Goal: Task Accomplishment & Management: Use online tool/utility

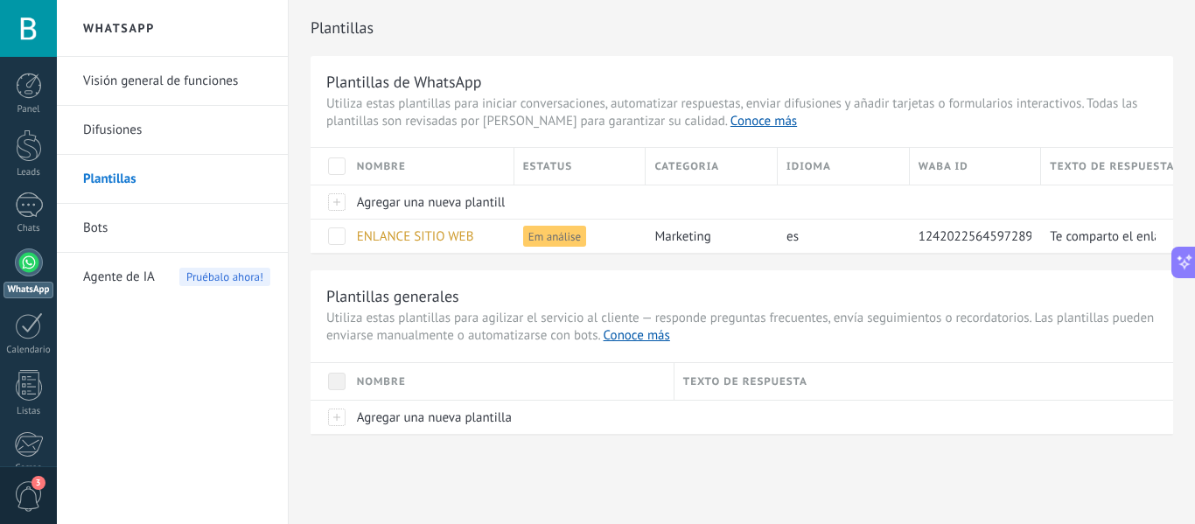
click at [94, 228] on link "Bots" at bounding box center [176, 228] width 187 height 49
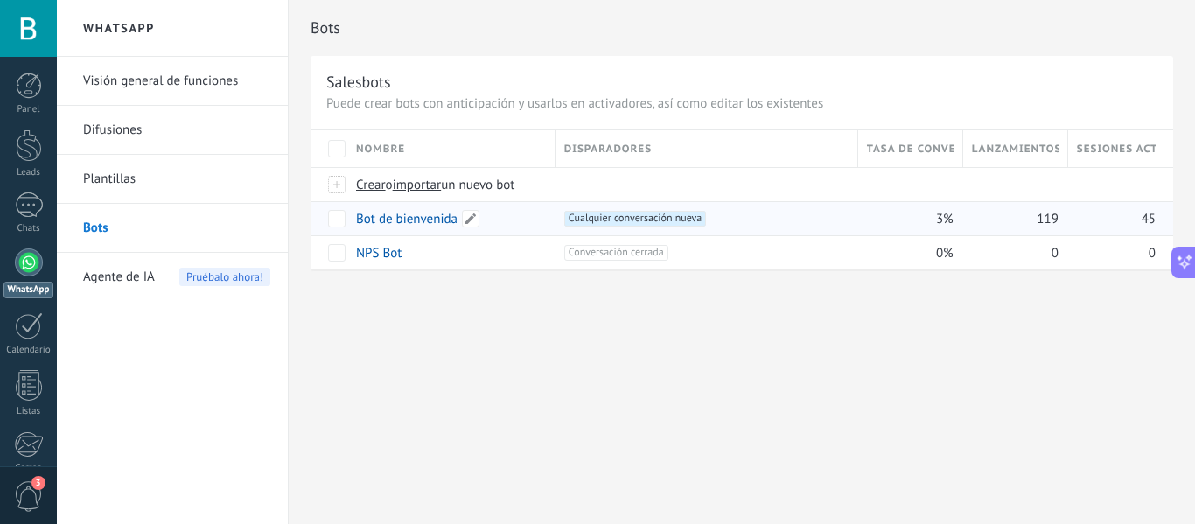
click at [419, 225] on link "Bot de bienvenida" at bounding box center [407, 219] width 102 height 17
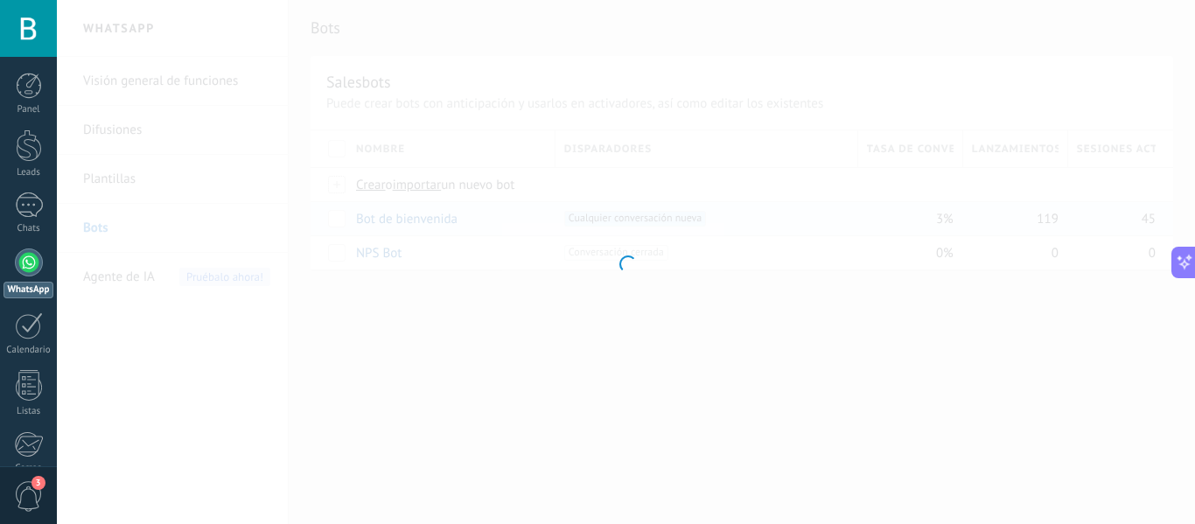
type input "**********"
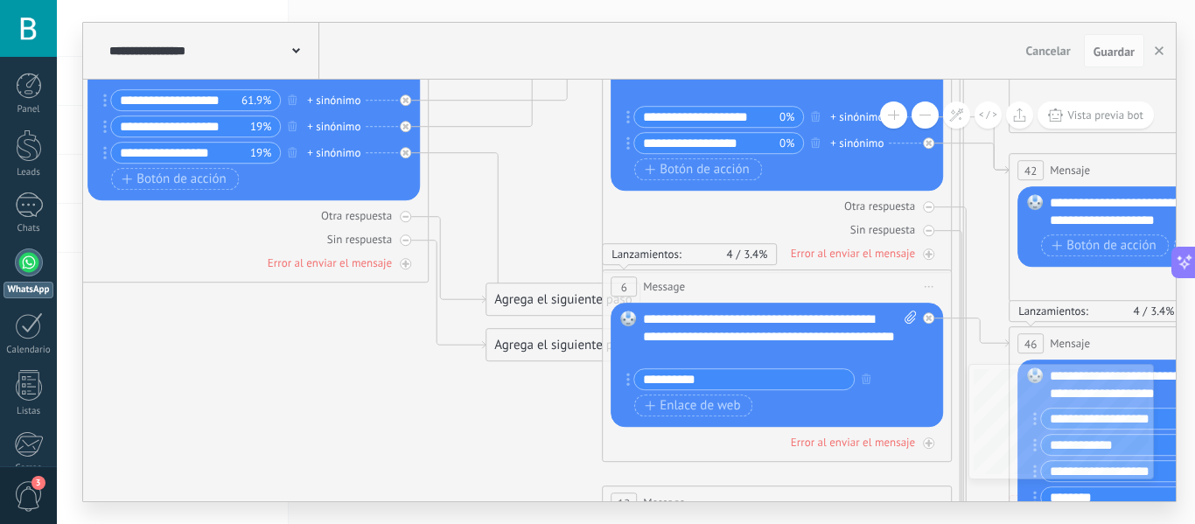
click at [721, 379] on input "**********" at bounding box center [744, 379] width 220 height 20
click at [799, 380] on input "**********" at bounding box center [744, 379] width 220 height 20
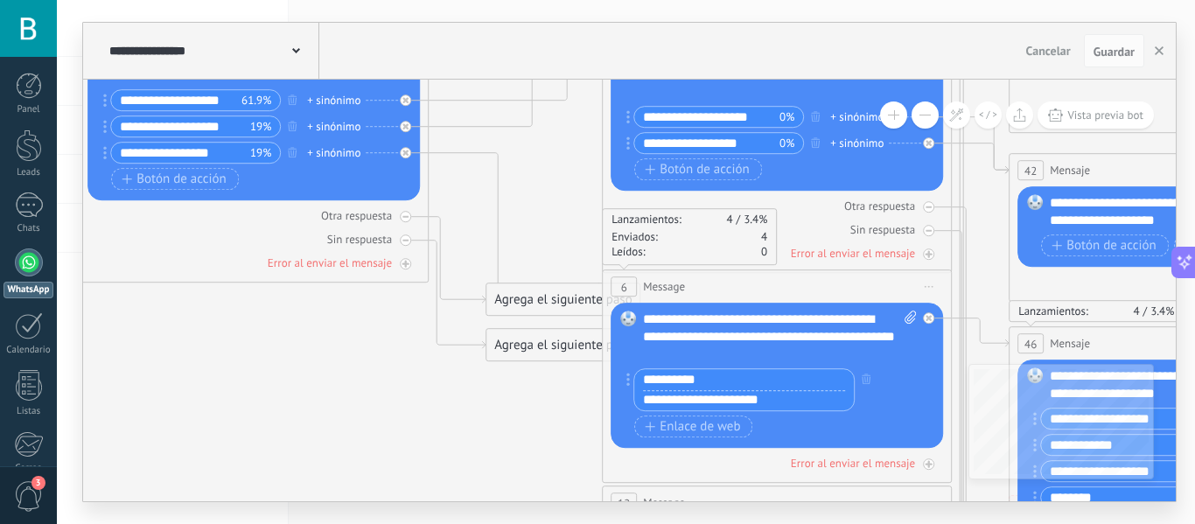
drag, startPoint x: 792, startPoint y: 406, endPoint x: 626, endPoint y: 396, distance: 166.6
click at [626, 396] on div "Reemplazar Quitar Convertir a mensaje de voz Arrastre la imagen aquí para adjun…" at bounding box center [777, 375] width 333 height 145
click at [866, 379] on icon "button" at bounding box center [866, 379] width 9 height 11
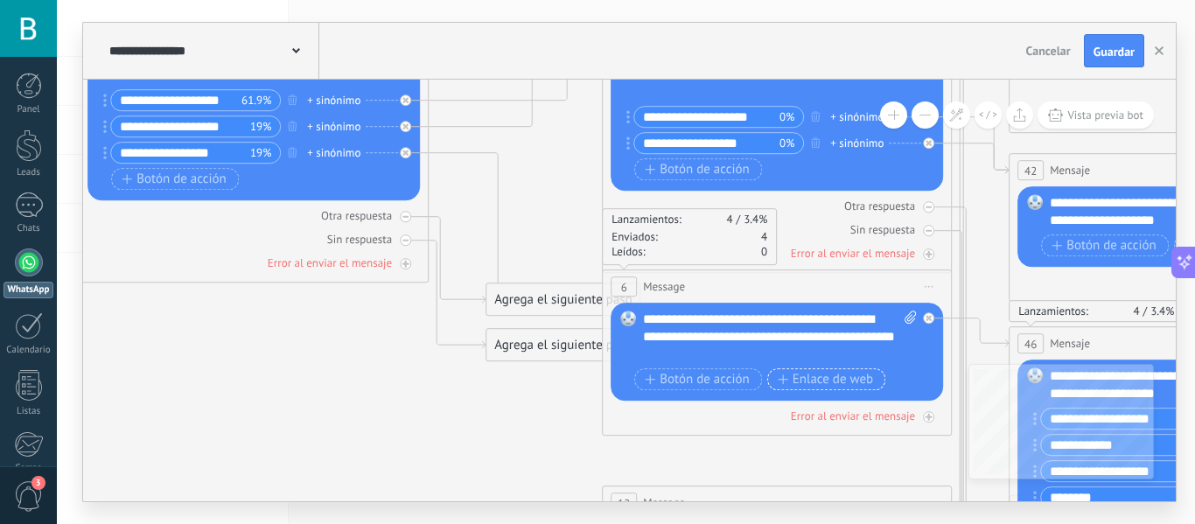
click at [825, 376] on span "Enlace de web" at bounding box center [825, 380] width 95 height 14
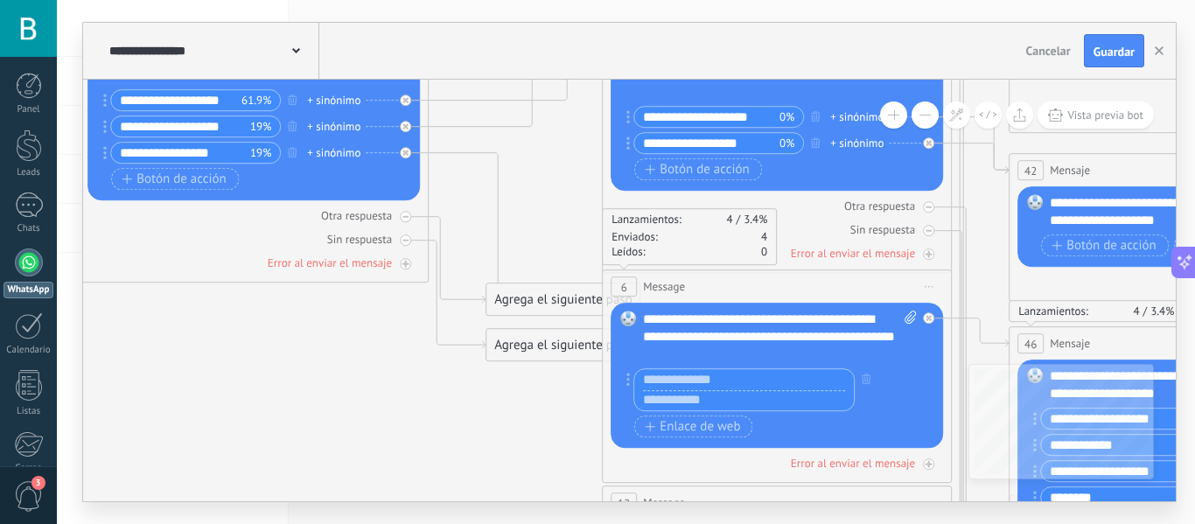
click at [697, 403] on input "text" at bounding box center [744, 400] width 220 height 21
paste input "**********"
type input "**********"
click at [690, 378] on input "text" at bounding box center [744, 379] width 220 height 21
type input "**********"
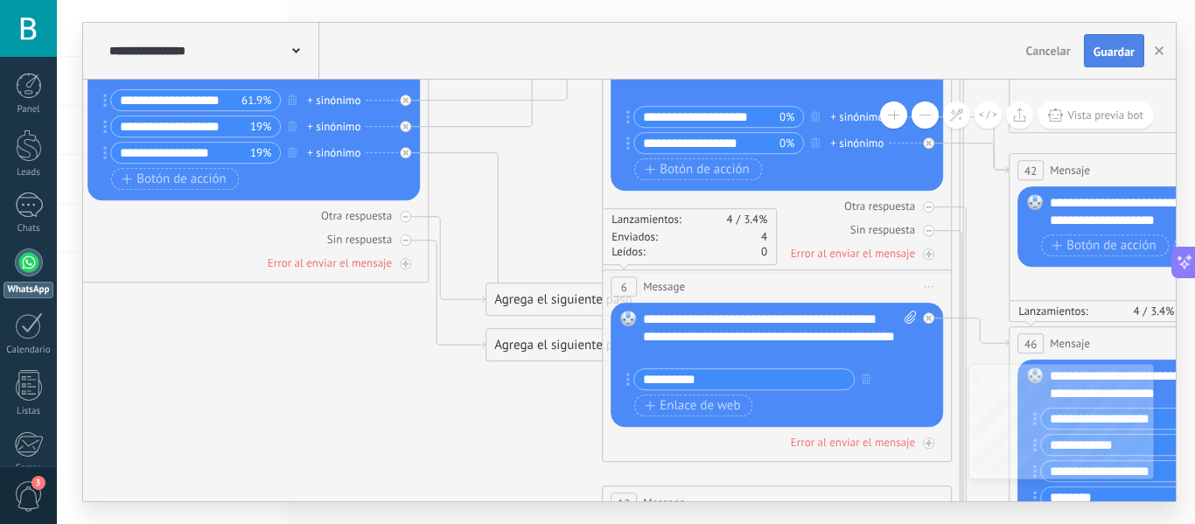
click at [1113, 55] on span "Guardar" at bounding box center [1114, 52] width 41 height 12
click at [1127, 108] on button "Vista previa bot" at bounding box center [1096, 115] width 116 height 27
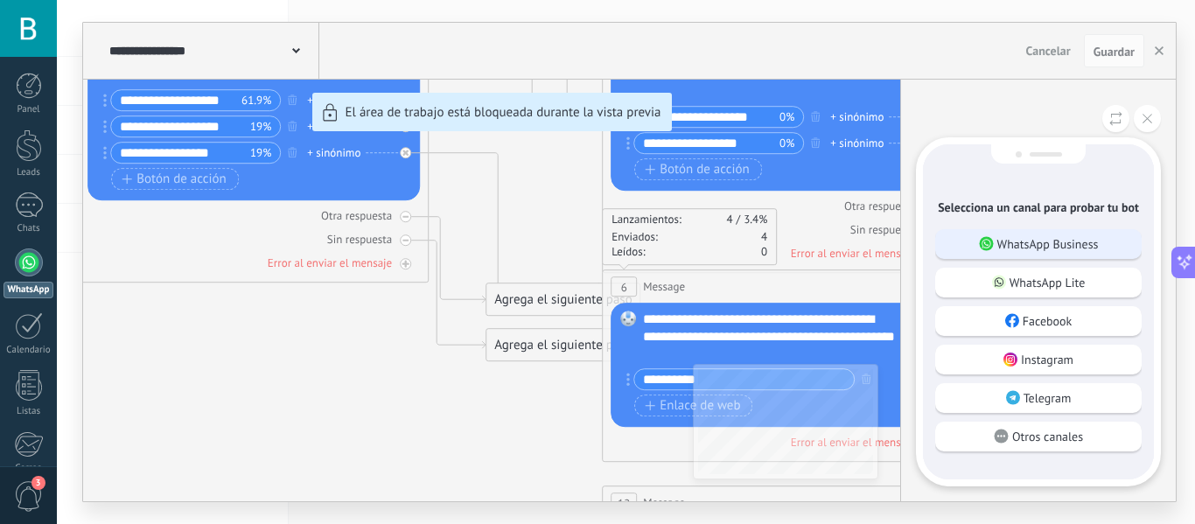
click at [1083, 242] on p "WhatsApp Business" at bounding box center [1049, 244] width 102 height 16
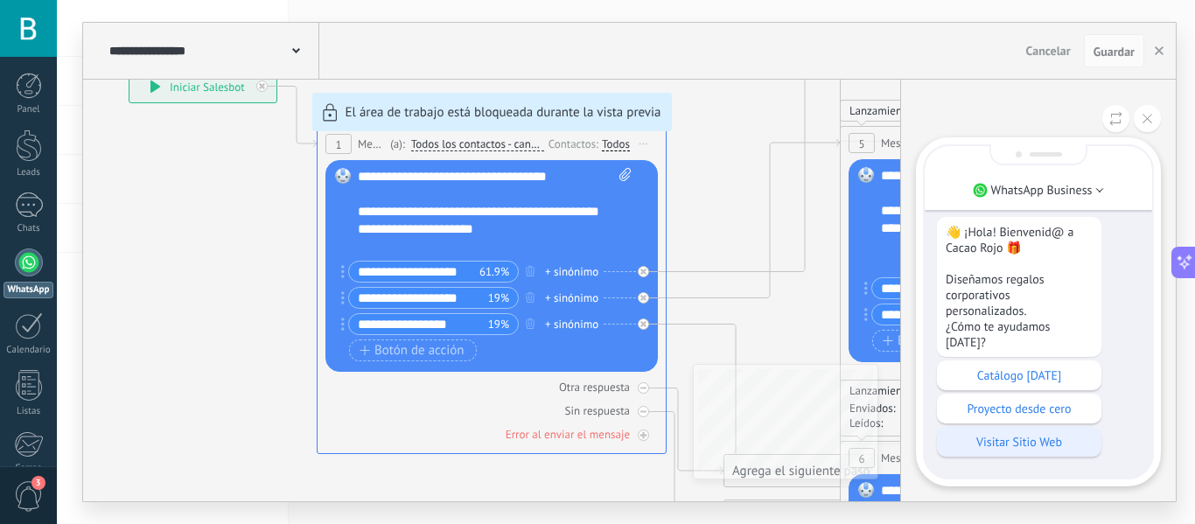
click at [1018, 445] on p "Visitar Sitio Web" at bounding box center [1019, 442] width 147 height 16
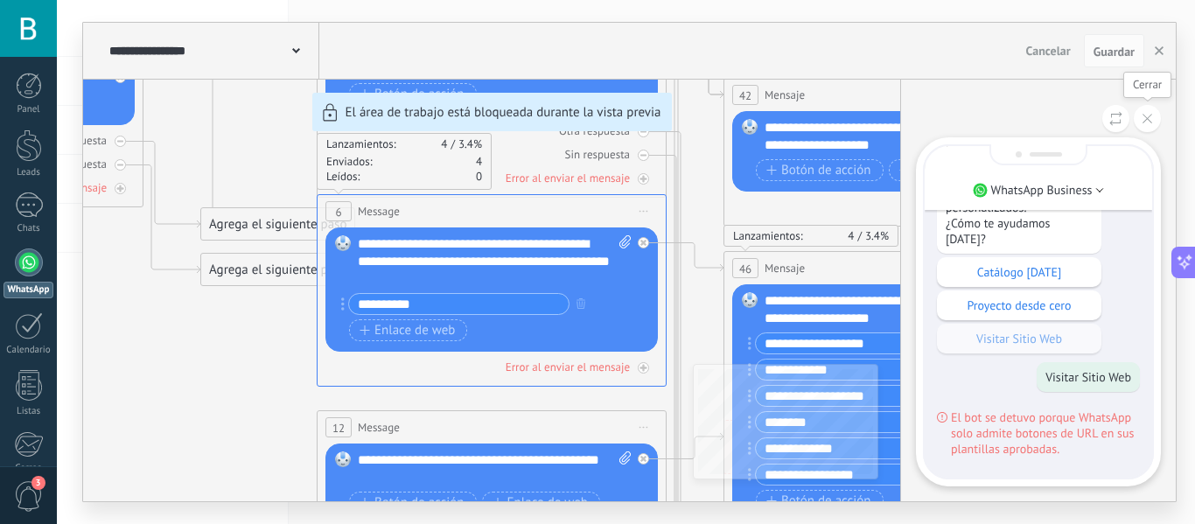
click at [1151, 123] on button at bounding box center [1147, 118] width 27 height 27
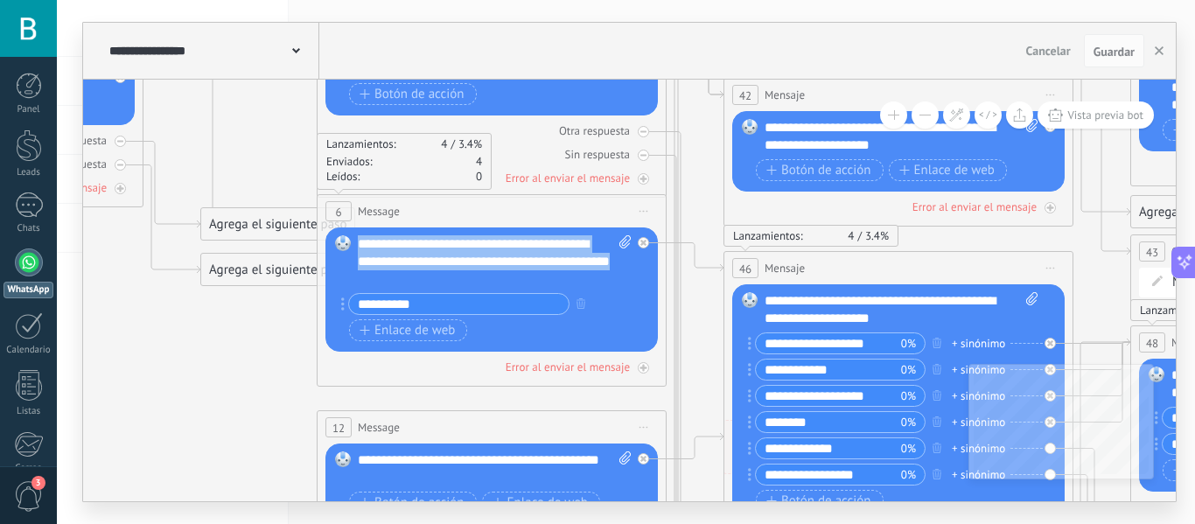
drag, startPoint x: 469, startPoint y: 280, endPoint x: 354, endPoint y: 236, distance: 123.5
click at [354, 236] on div "Reemplazar Quitar Convertir a mensaje de voz Arrastre la imagen aquí para adjun…" at bounding box center [492, 290] width 333 height 124
copy div "**********"
click at [647, 242] on div at bounding box center [643, 242] width 11 height 11
click at [644, 209] on span "Iniciar vista previa aquí Cambiar nombre Duplicar [GEOGRAPHIC_DATA]" at bounding box center [644, 211] width 28 height 25
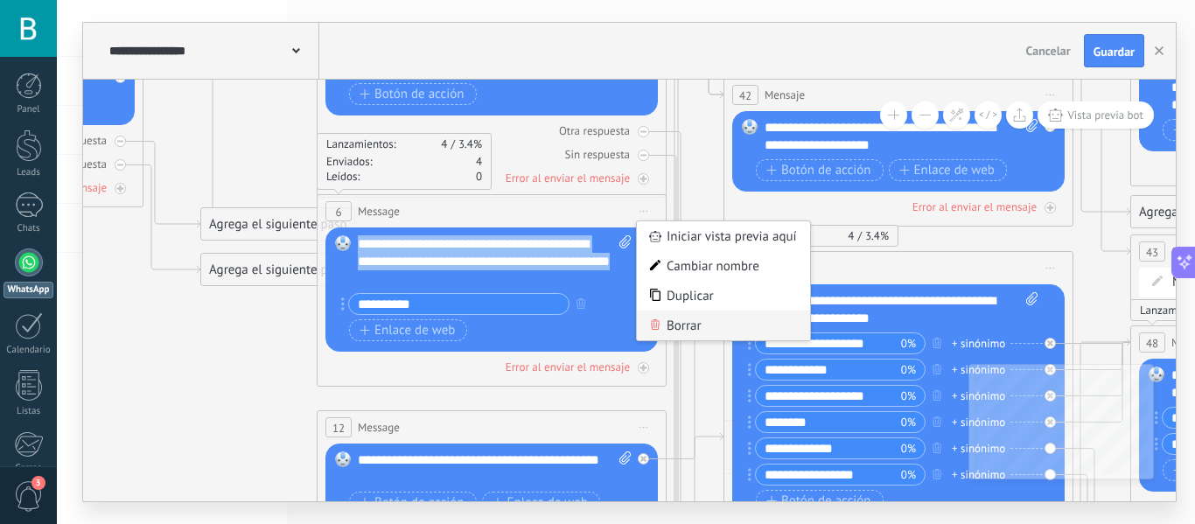
click at [696, 326] on div "Borrar" at bounding box center [723, 326] width 173 height 30
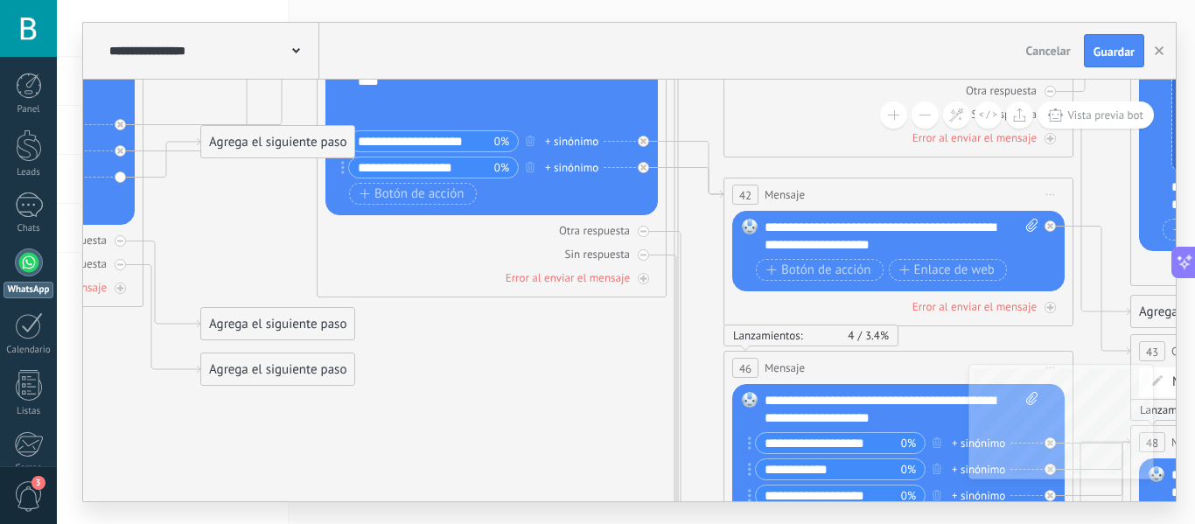
click at [289, 144] on div "Agrega el siguiente paso" at bounding box center [277, 142] width 153 height 29
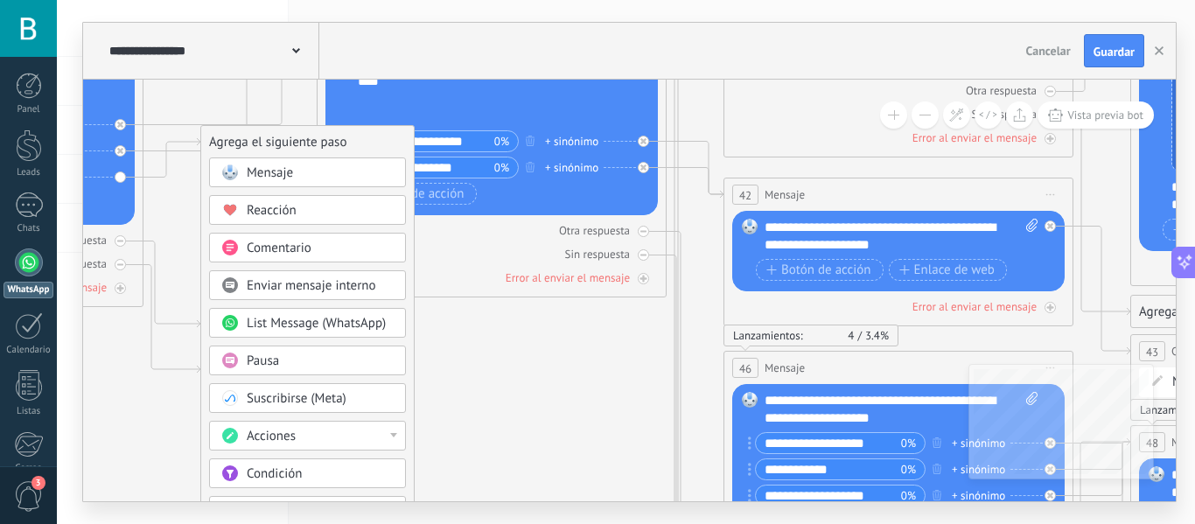
click at [304, 169] on div "Mensaje" at bounding box center [320, 174] width 147 height 18
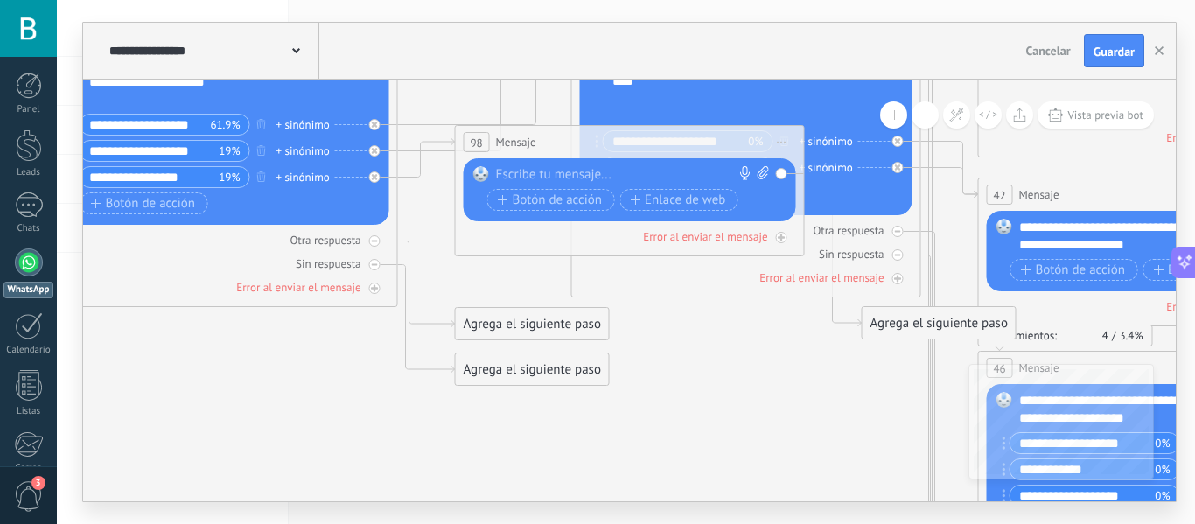
click at [608, 171] on div at bounding box center [626, 175] width 260 height 18
paste div
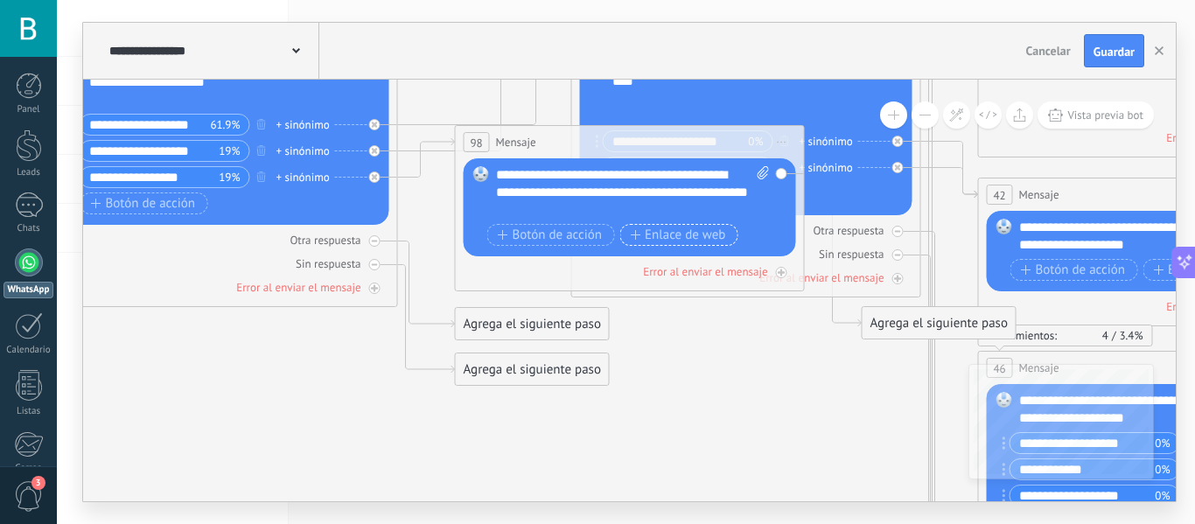
click at [678, 237] on span "Enlace de web" at bounding box center [677, 235] width 95 height 14
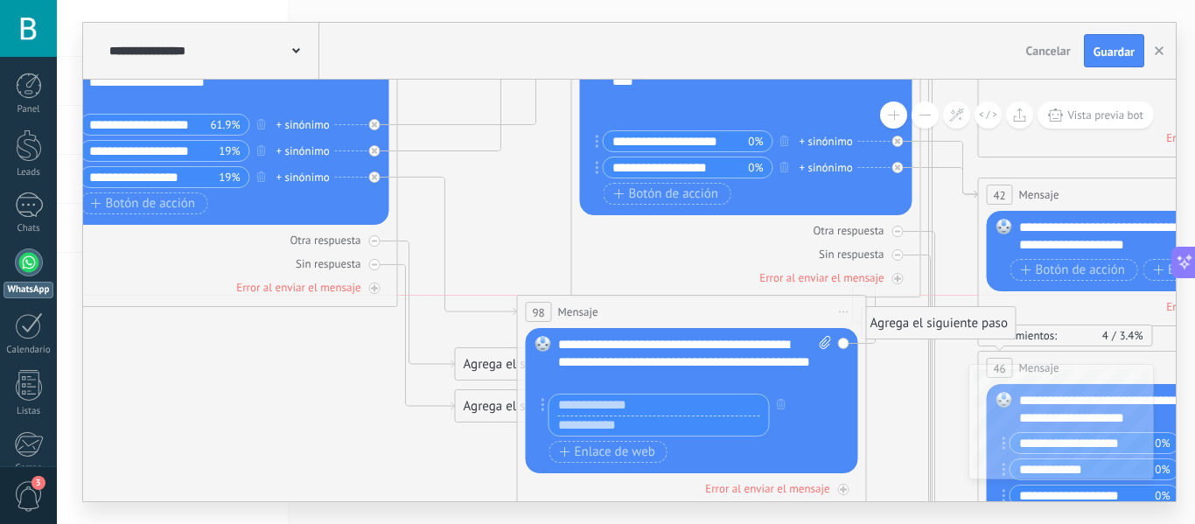
drag, startPoint x: 510, startPoint y: 138, endPoint x: 571, endPoint y: 304, distance: 176.1
click at [571, 304] on span "Mensaje" at bounding box center [578, 312] width 40 height 17
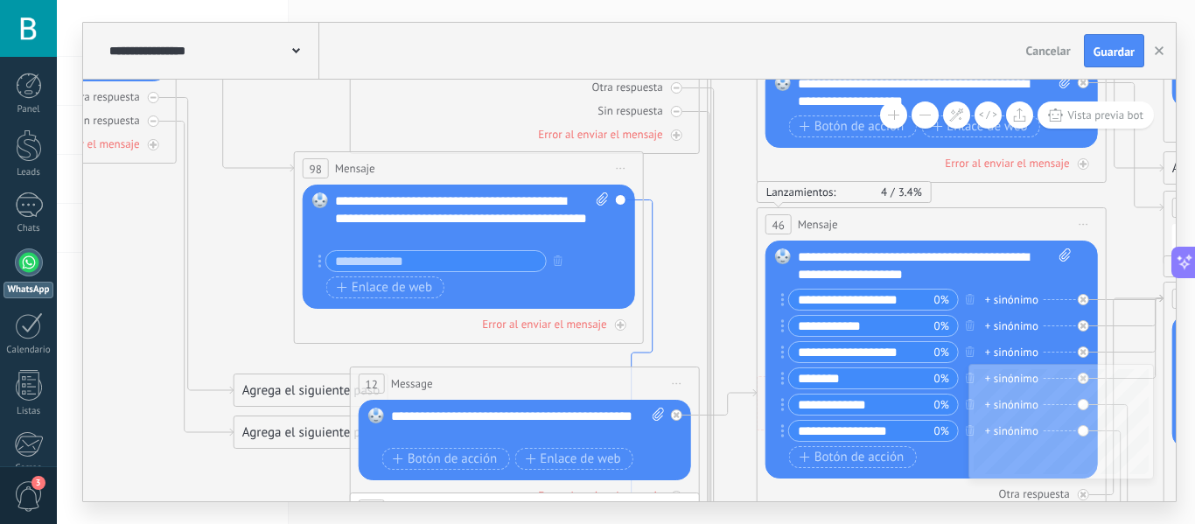
click at [652, 261] on icon at bounding box center [642, 407] width 21 height 414
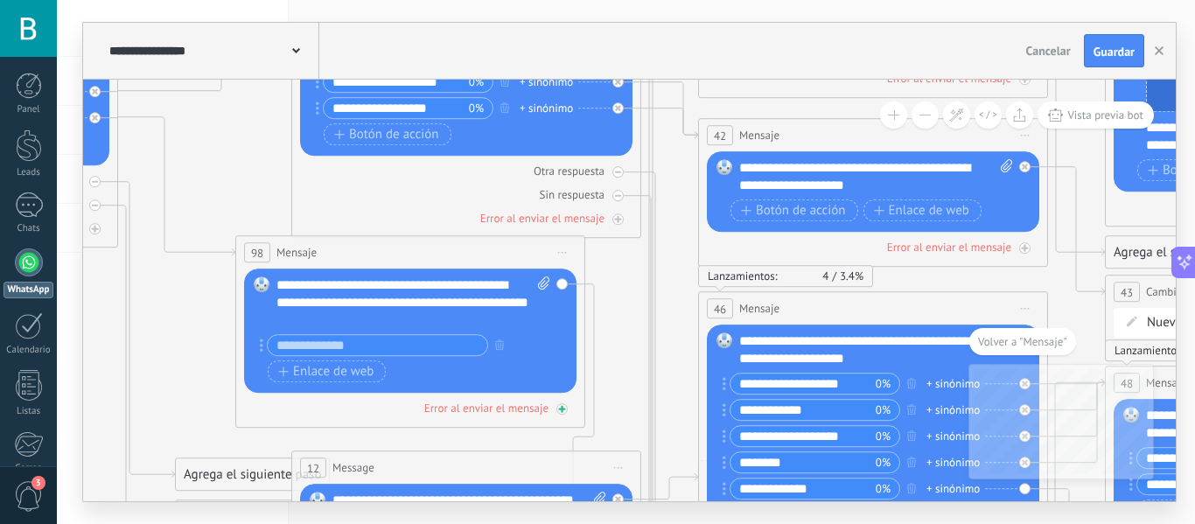
click at [563, 409] on icon at bounding box center [562, 409] width 9 height 9
click at [563, 409] on icon at bounding box center [562, 410] width 6 height 2
click at [562, 284] on div "Reemplazar Quitar Convertir a mensaje de voz Arrastre la imagen aquí para adjun…" at bounding box center [410, 331] width 333 height 124
click at [565, 253] on icon at bounding box center [562, 253] width 9 height 2
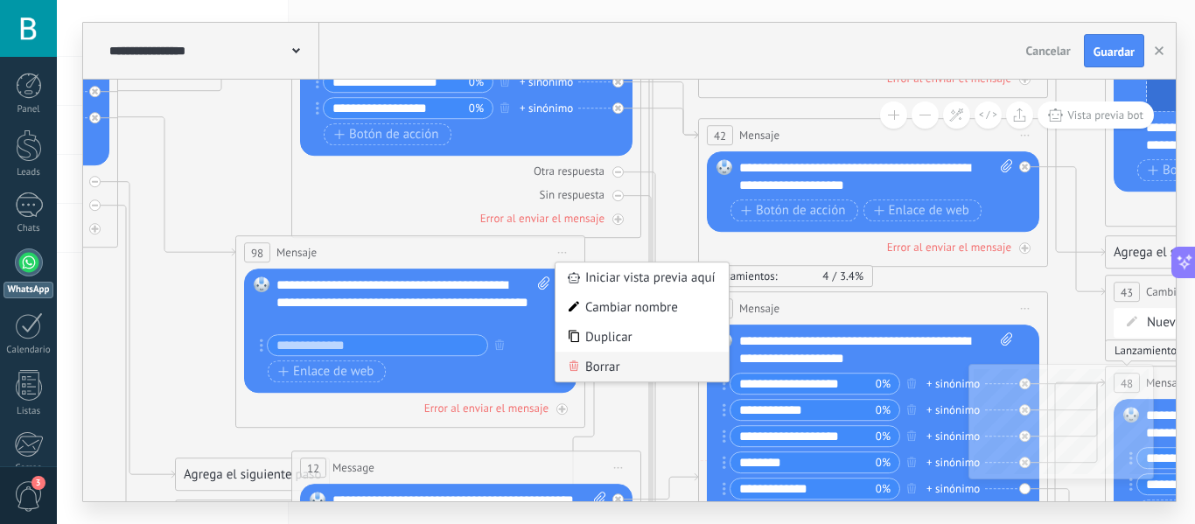
click at [618, 368] on div "Borrar" at bounding box center [642, 367] width 173 height 30
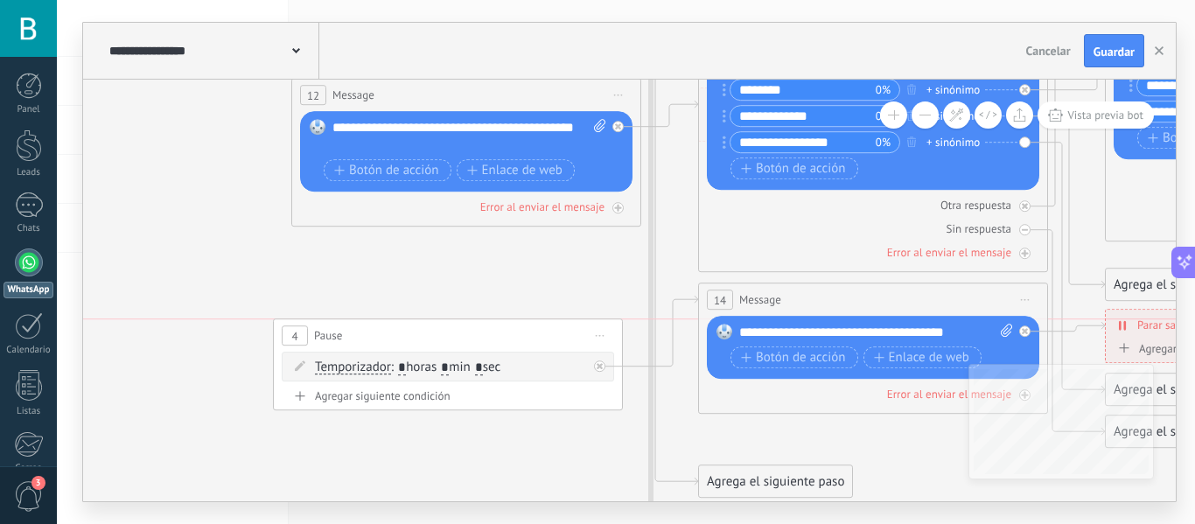
drag, startPoint x: 575, startPoint y: 221, endPoint x: 557, endPoint y: 337, distance: 117.8
click at [557, 337] on div "4 Pause ***** Iniciar vista previa aquí Cambiar nombre Duplicar [GEOGRAPHIC_DAT…" at bounding box center [448, 335] width 348 height 32
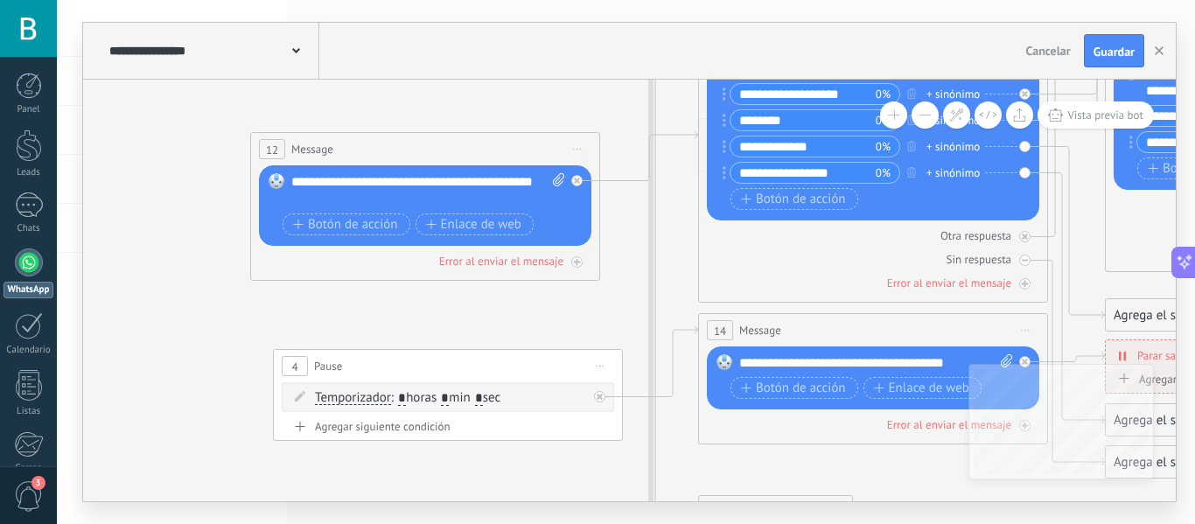
drag, startPoint x: 536, startPoint y: 130, endPoint x: 494, endPoint y: 153, distance: 47.4
click at [494, 153] on div "12 Message ******* (a): Todos los contactos - canales seleccionados Todos los c…" at bounding box center [425, 149] width 348 height 32
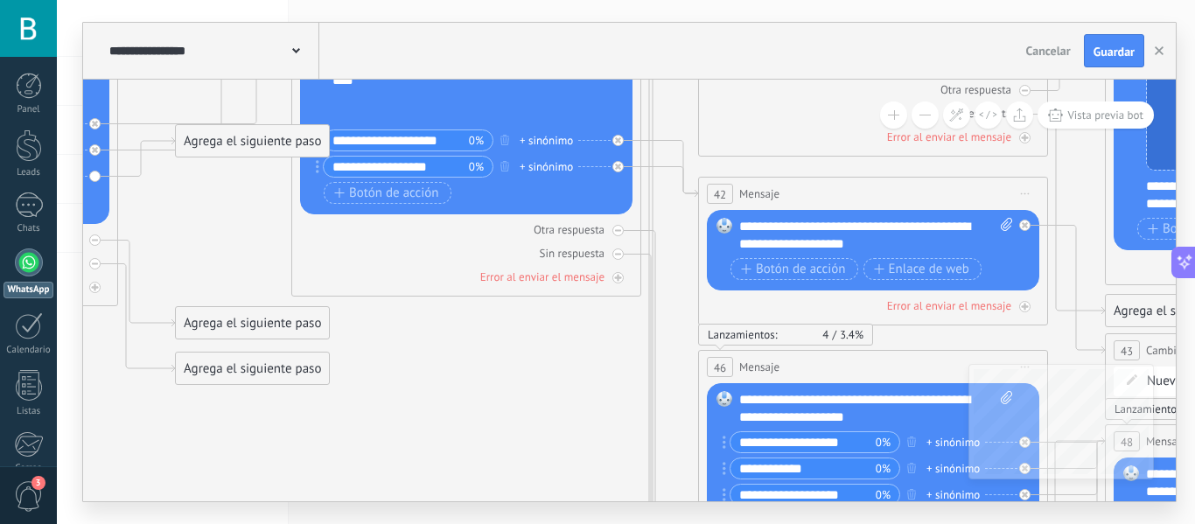
click at [235, 147] on div "Agrega el siguiente paso" at bounding box center [252, 141] width 153 height 29
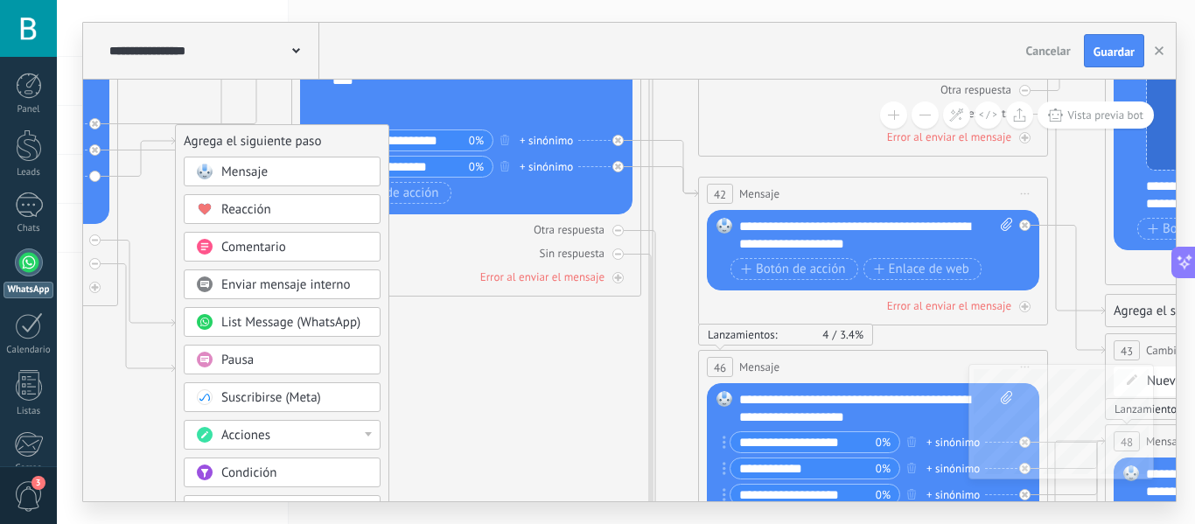
click at [285, 175] on div "Mensaje" at bounding box center [294, 173] width 147 height 18
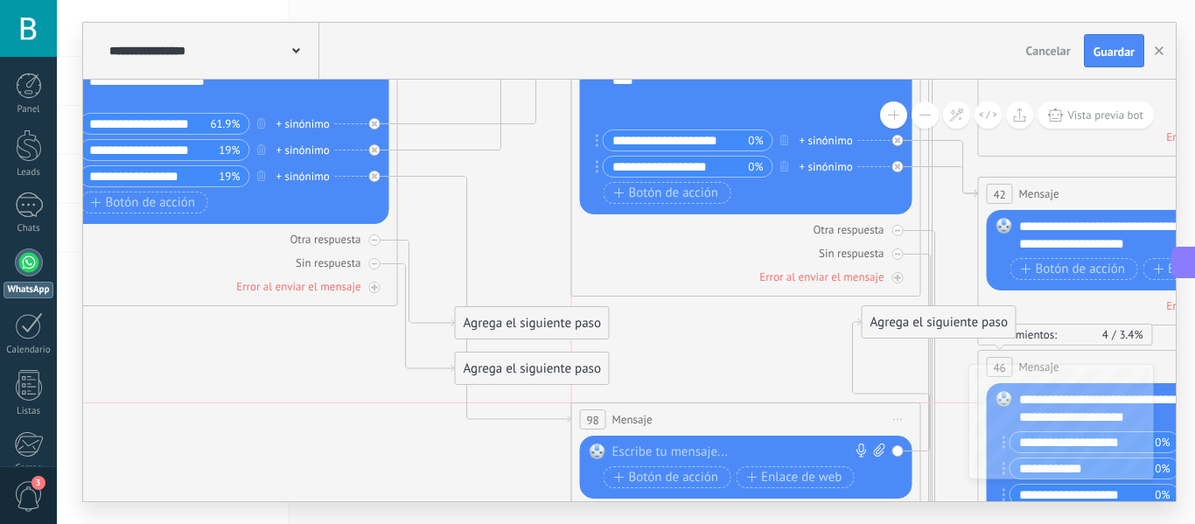
drag, startPoint x: 626, startPoint y: 135, endPoint x: 744, endPoint y: 407, distance: 296.7
click at [744, 407] on div "98 Mensaje ******* (a): Todos los contactos - canales seleccionados Todos los c…" at bounding box center [746, 419] width 348 height 32
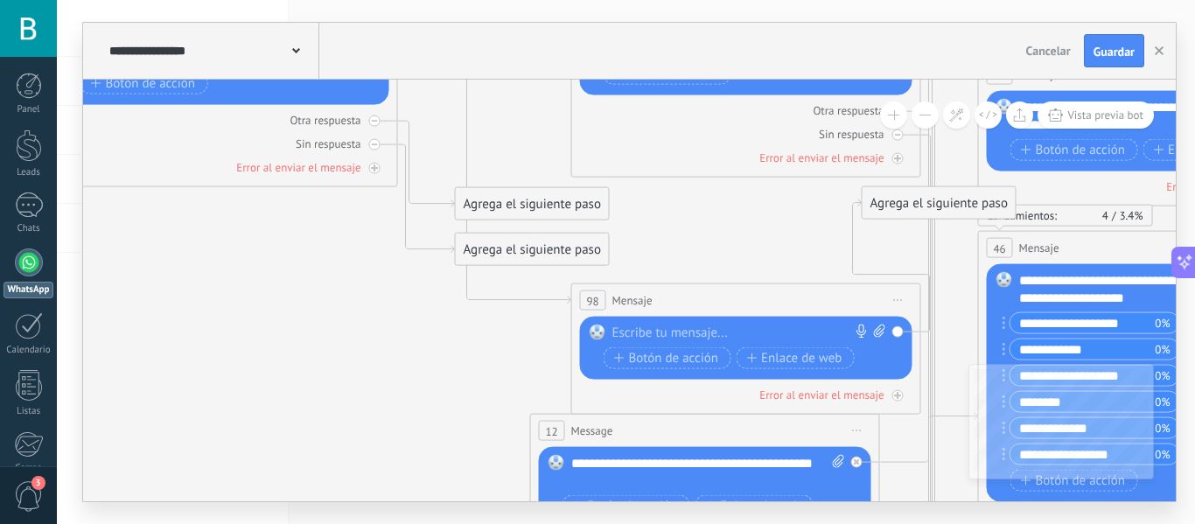
click at [689, 328] on div at bounding box center [743, 334] width 260 height 18
paste div
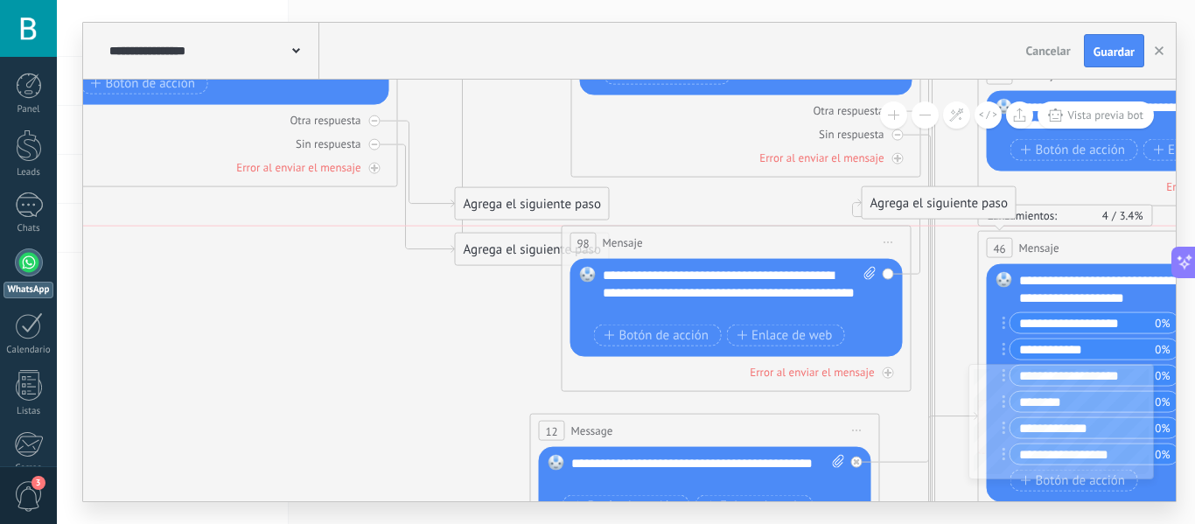
drag, startPoint x: 726, startPoint y: 297, endPoint x: 717, endPoint y: 231, distance: 66.3
click at [717, 231] on div "98 Mensaje ******* (a): Todos los contactos - canales seleccionados Todos los c…" at bounding box center [737, 243] width 348 height 32
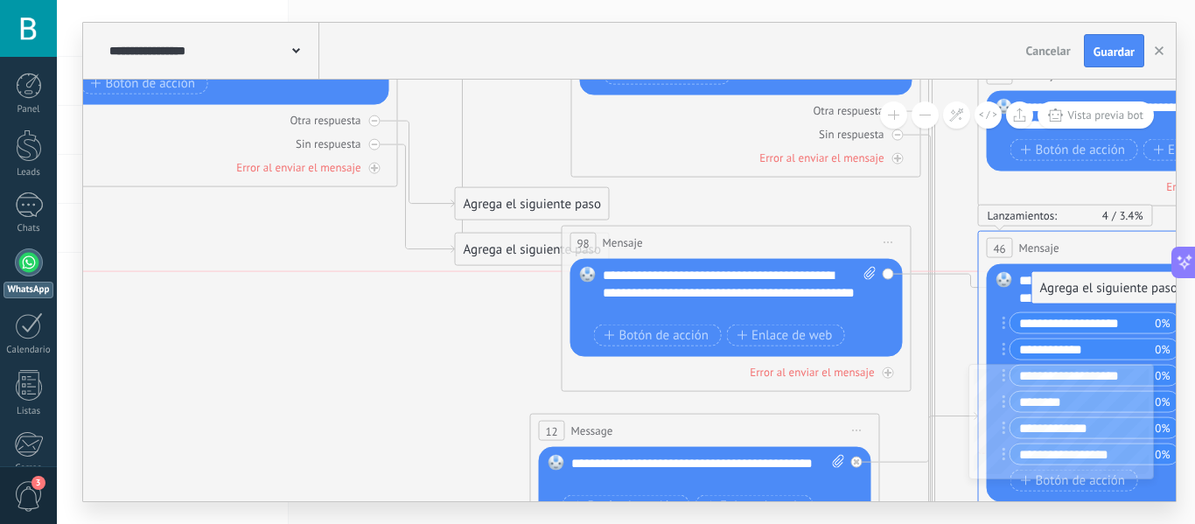
drag, startPoint x: 919, startPoint y: 202, endPoint x: 1089, endPoint y: 288, distance: 190.2
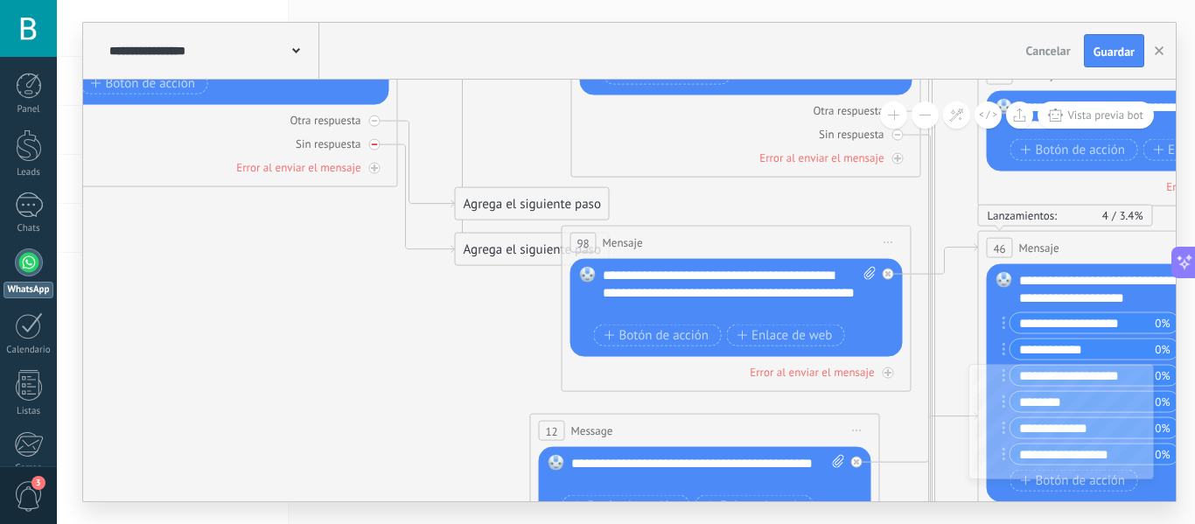
click at [375, 145] on icon at bounding box center [375, 145] width 6 height 2
click at [373, 119] on icon at bounding box center [375, 121] width 6 height 6
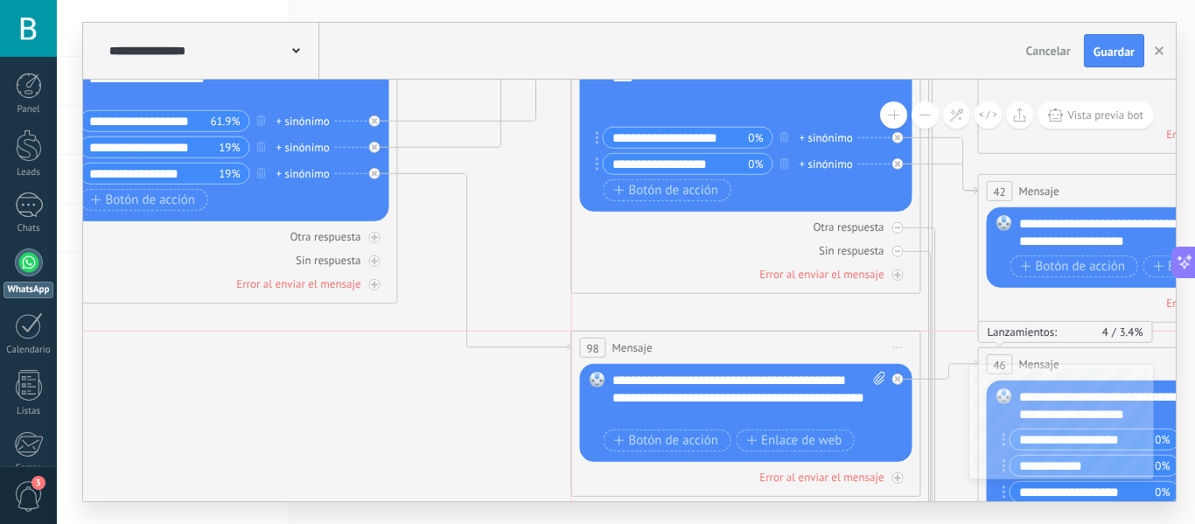
drag, startPoint x: 711, startPoint y: 353, endPoint x: 718, endPoint y: 333, distance: 20.8
click at [718, 333] on div "98 Mensaje ******* (a): Todos los contactos - canales seleccionados Todos los c…" at bounding box center [746, 348] width 348 height 32
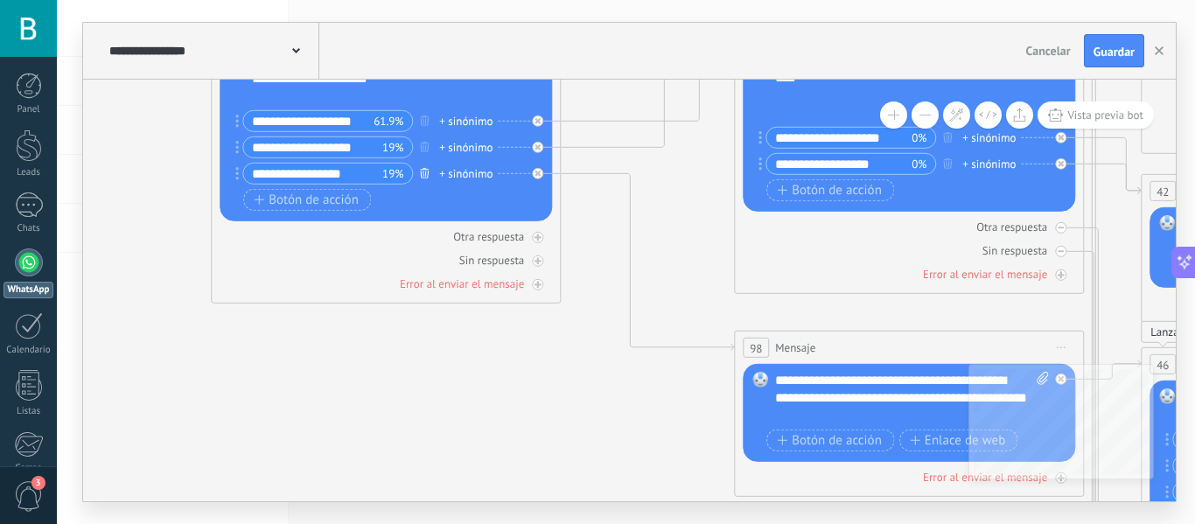
click at [426, 176] on icon "button" at bounding box center [424, 172] width 9 height 11
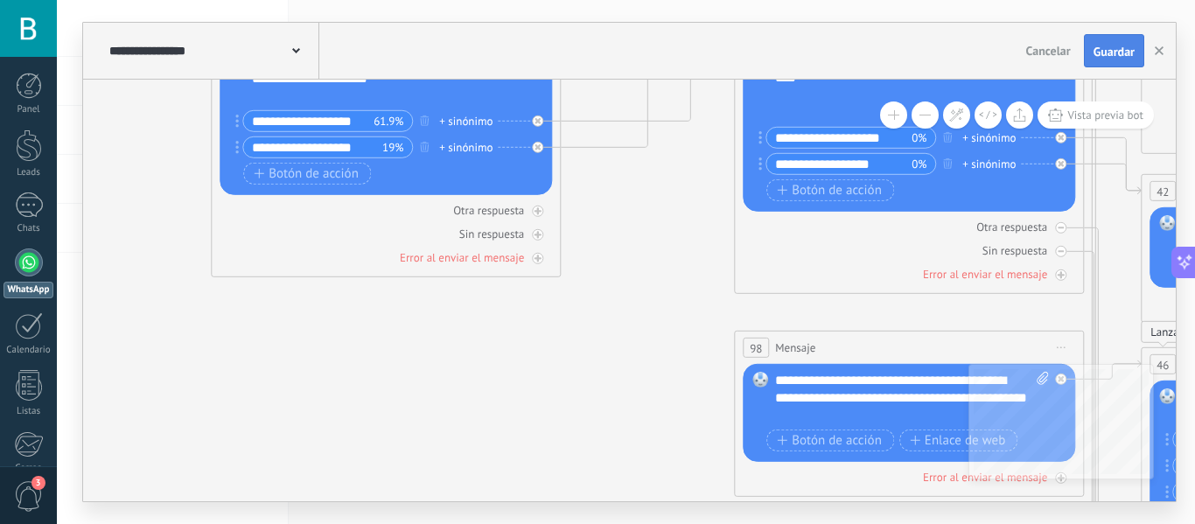
click at [1113, 54] on span "Guardar" at bounding box center [1114, 52] width 41 height 12
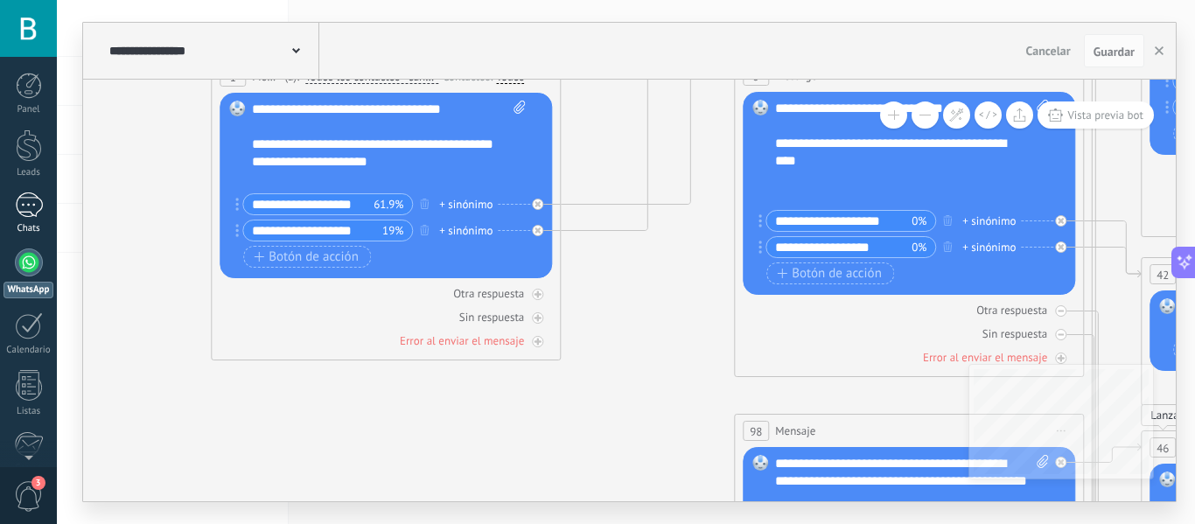
click at [32, 214] on div at bounding box center [29, 205] width 28 height 25
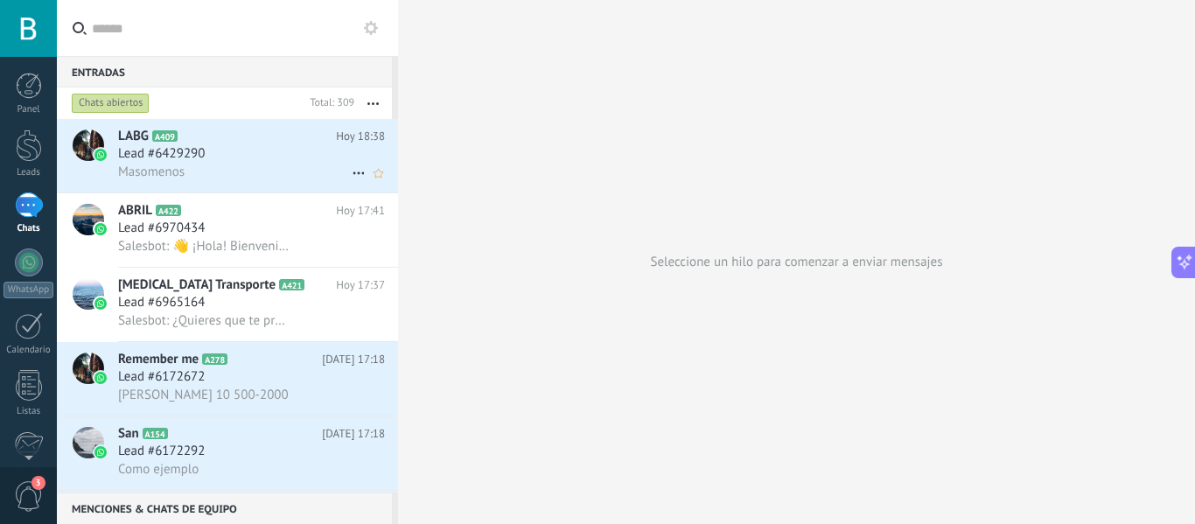
click at [270, 158] on div "Lead #6429290" at bounding box center [251, 154] width 267 height 18
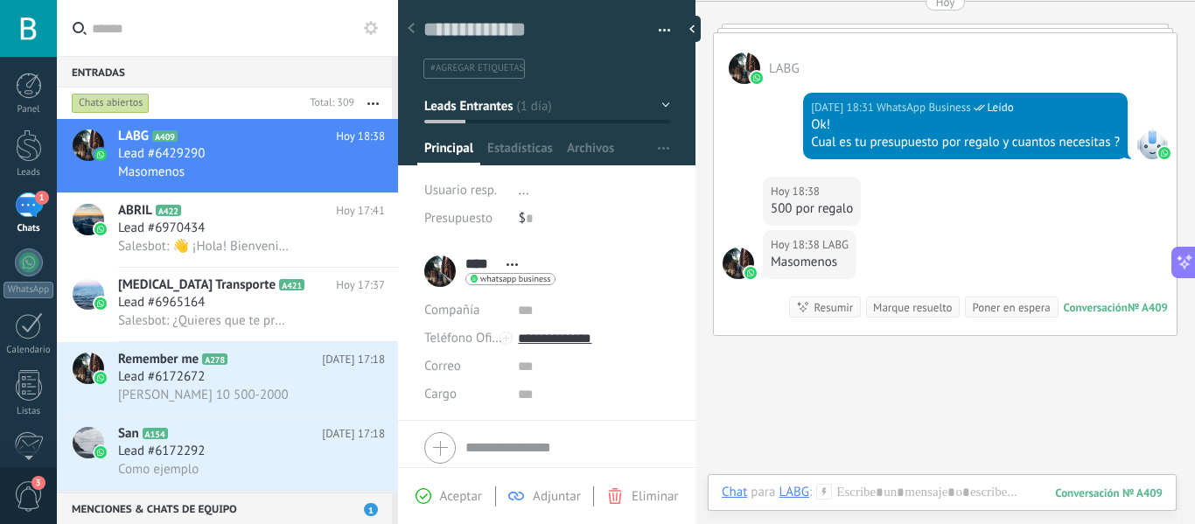
scroll to position [2323, 0]
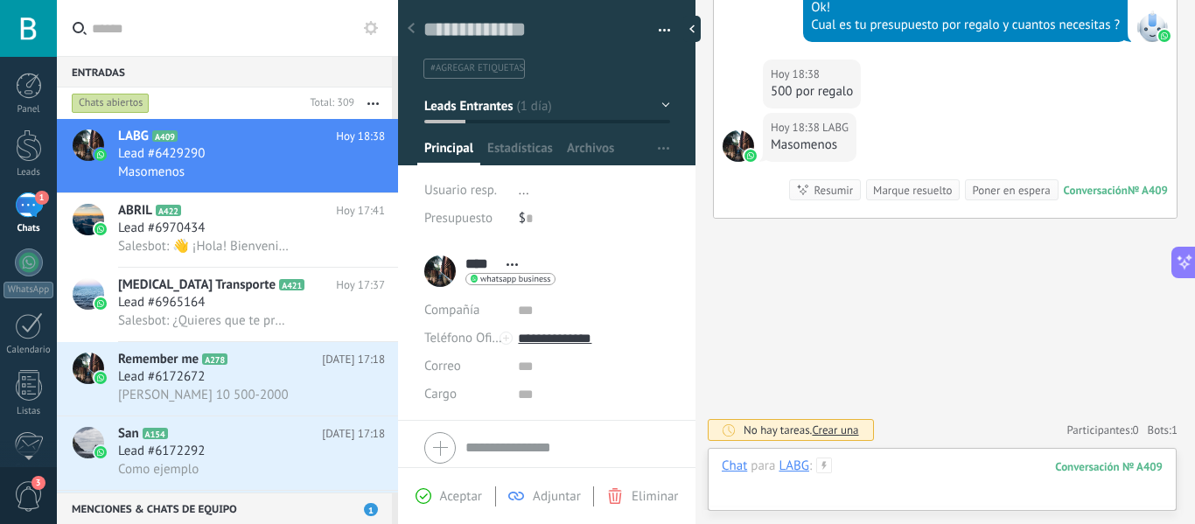
click at [800, 489] on div at bounding box center [942, 484] width 441 height 53
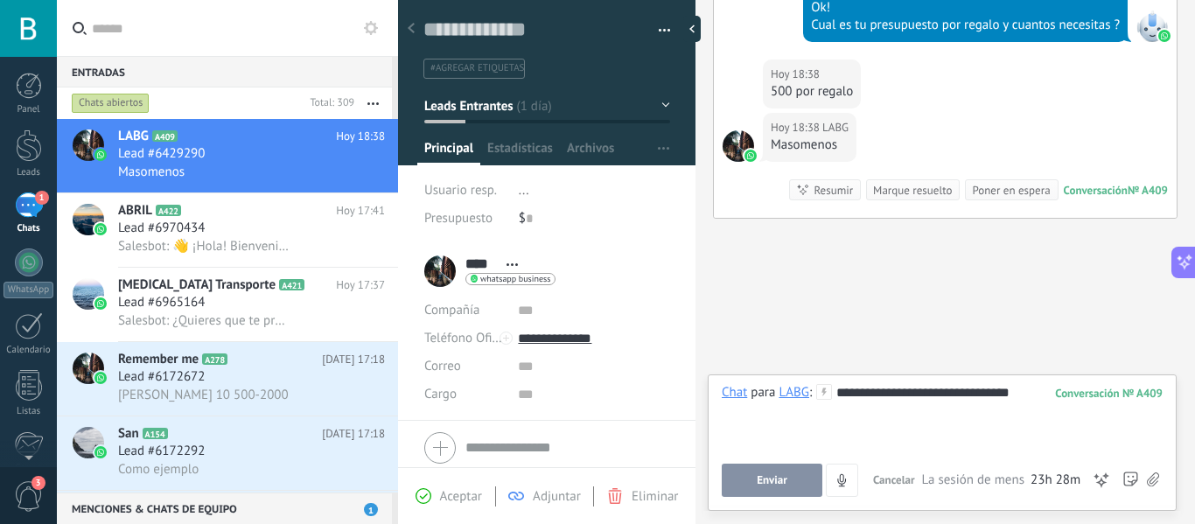
click at [771, 474] on span "Enviar" at bounding box center [772, 480] width 31 height 12
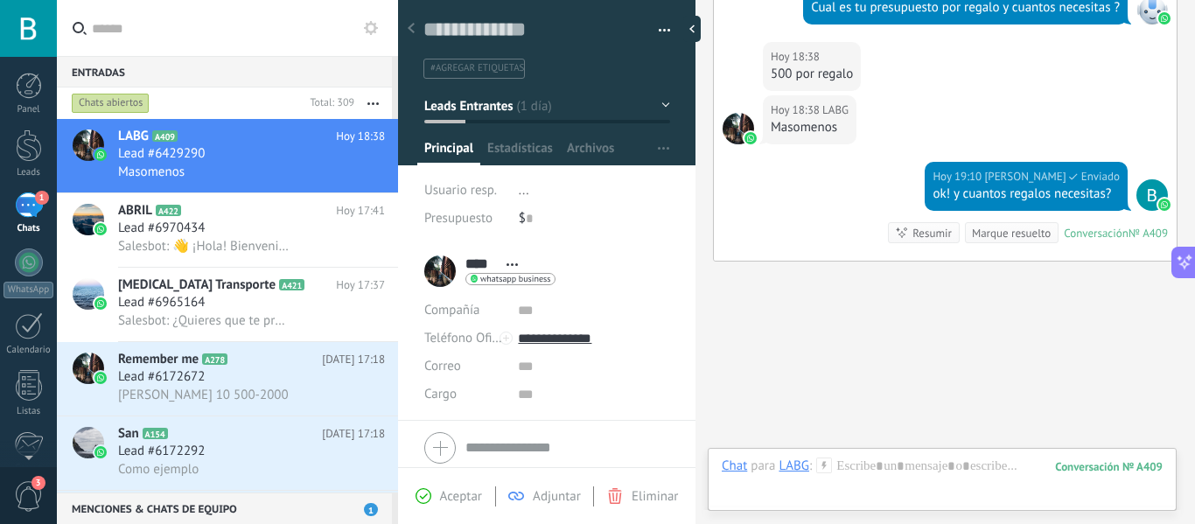
scroll to position [2383, 0]
